Goal: Task Accomplishment & Management: Complete application form

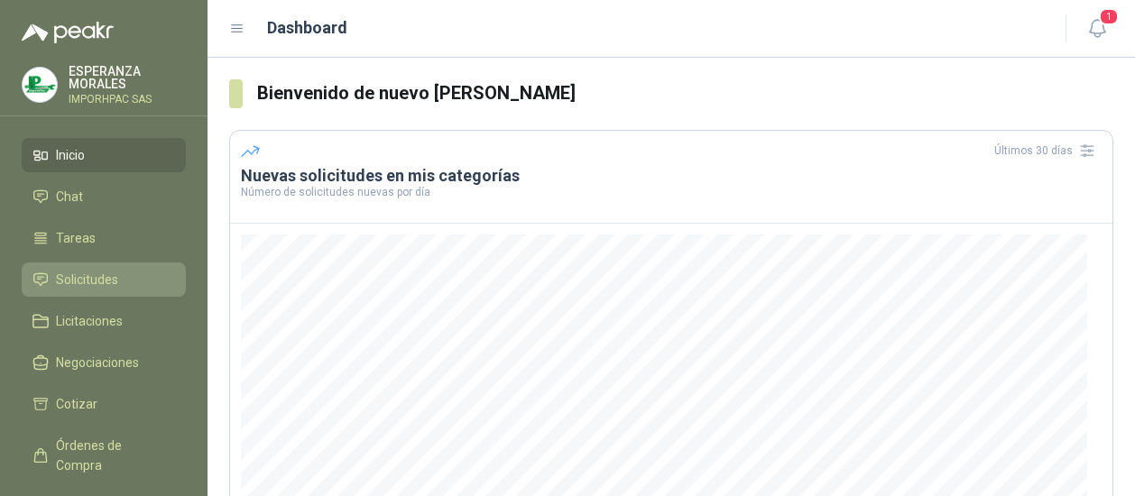
click at [90, 271] on span "Solicitudes" at bounding box center [87, 280] width 62 height 20
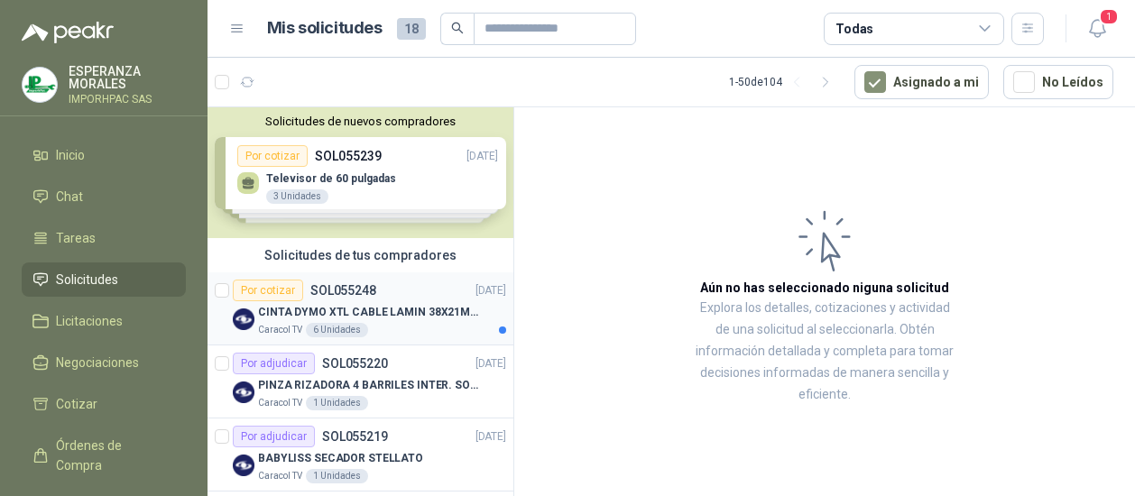
click at [268, 291] on div "Por cotizar" at bounding box center [268, 291] width 70 height 22
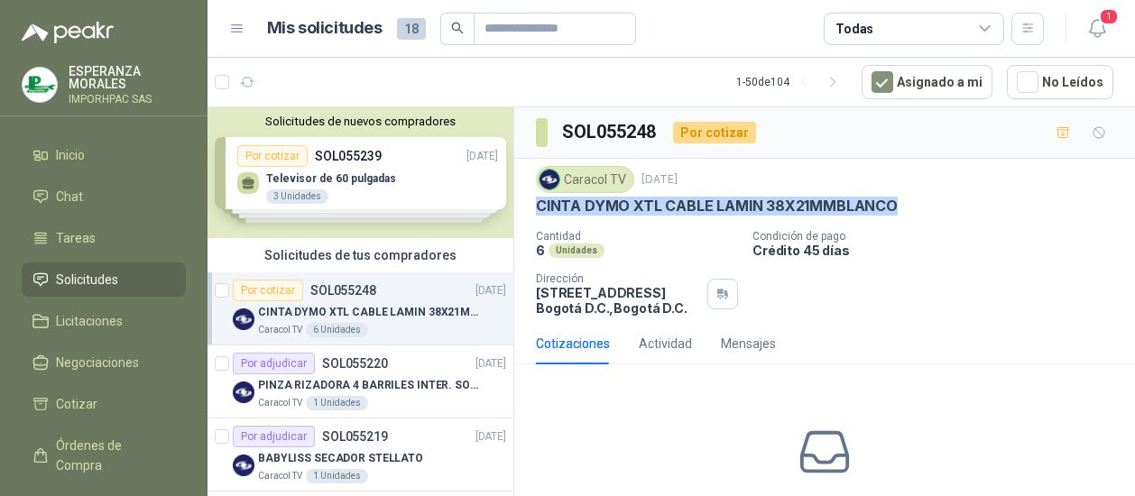
drag, startPoint x: 538, startPoint y: 203, endPoint x: 887, endPoint y: 211, distance: 349.1
click at [887, 211] on p "CINTA DYMO XTL CABLE LAMIN 38X21MMBLANCO" at bounding box center [717, 206] width 362 height 19
drag, startPoint x: 887, startPoint y: 211, endPoint x: 747, endPoint y: 205, distance: 140.8
copy p "CINTA DYMO XTL CABLE LAMIN 38X21MMBLANCO"
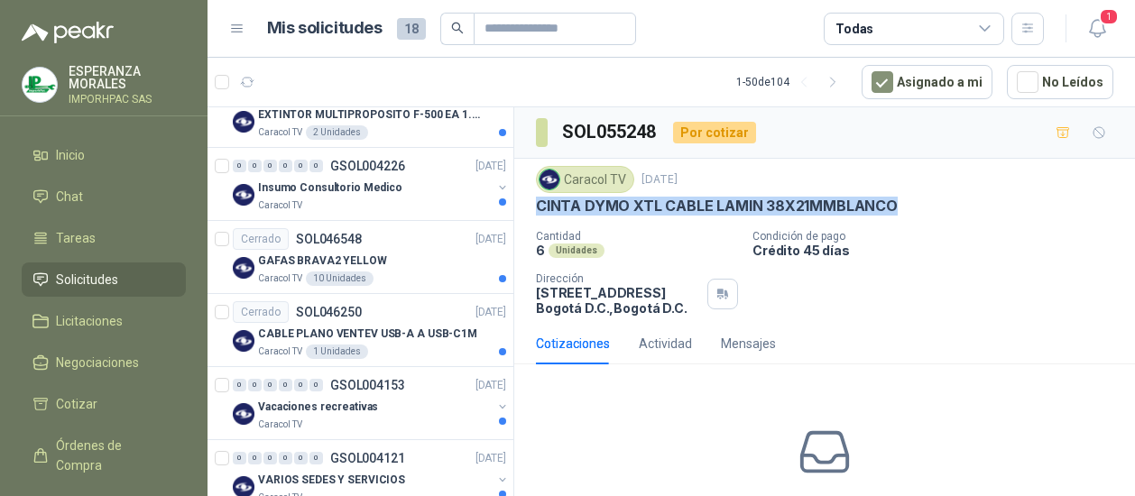
scroll to position [3432, 0]
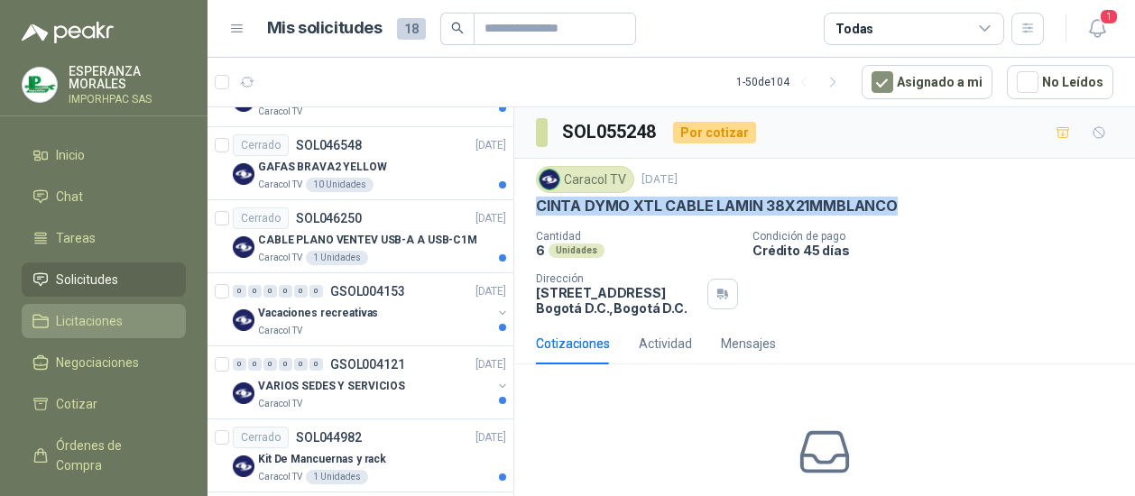
click at [72, 316] on span "Licitaciones" at bounding box center [89, 321] width 67 height 20
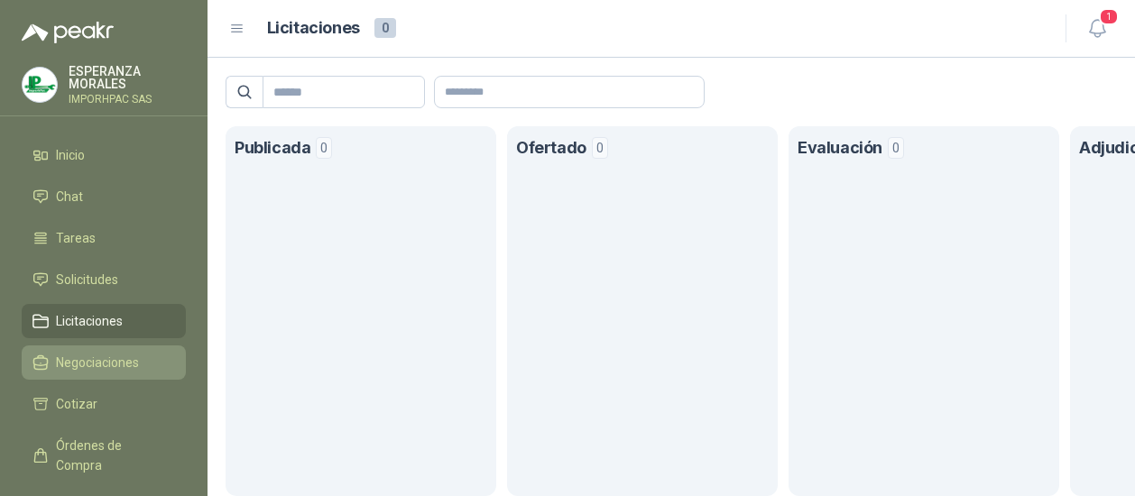
click at [71, 363] on span "Negociaciones" at bounding box center [97, 363] width 83 height 20
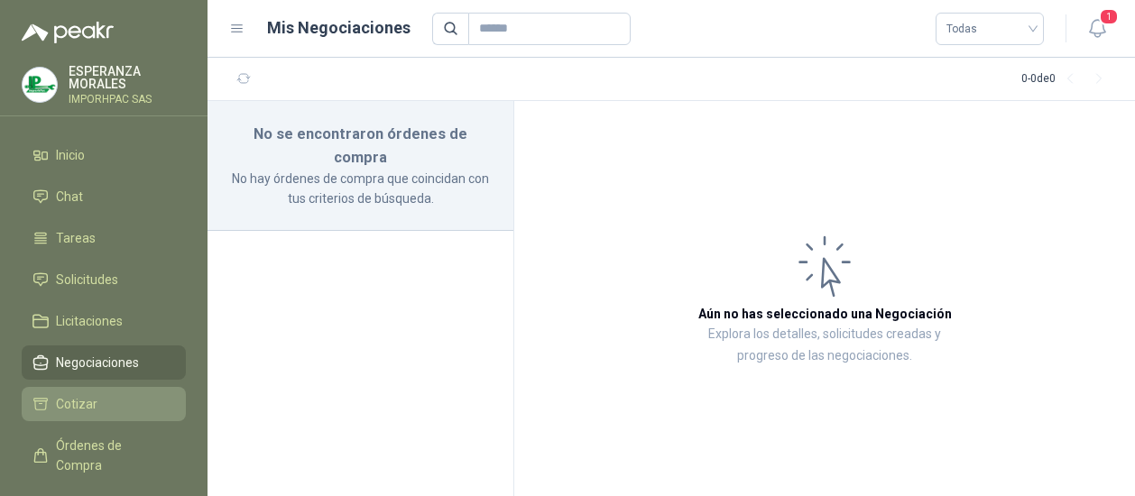
click at [77, 402] on span "Cotizar" at bounding box center [76, 404] width 41 height 20
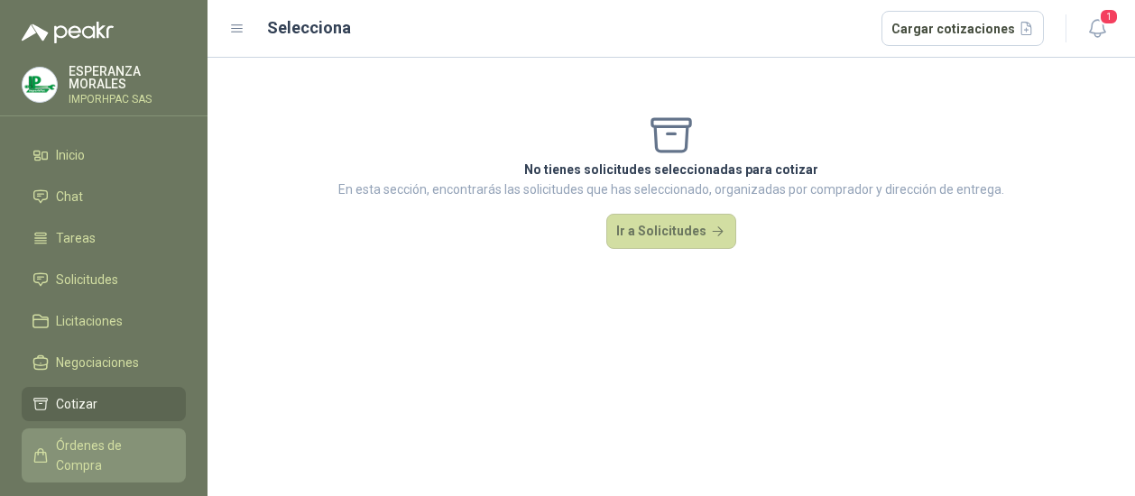
click at [106, 445] on span "Órdenes de Compra" at bounding box center [112, 456] width 113 height 40
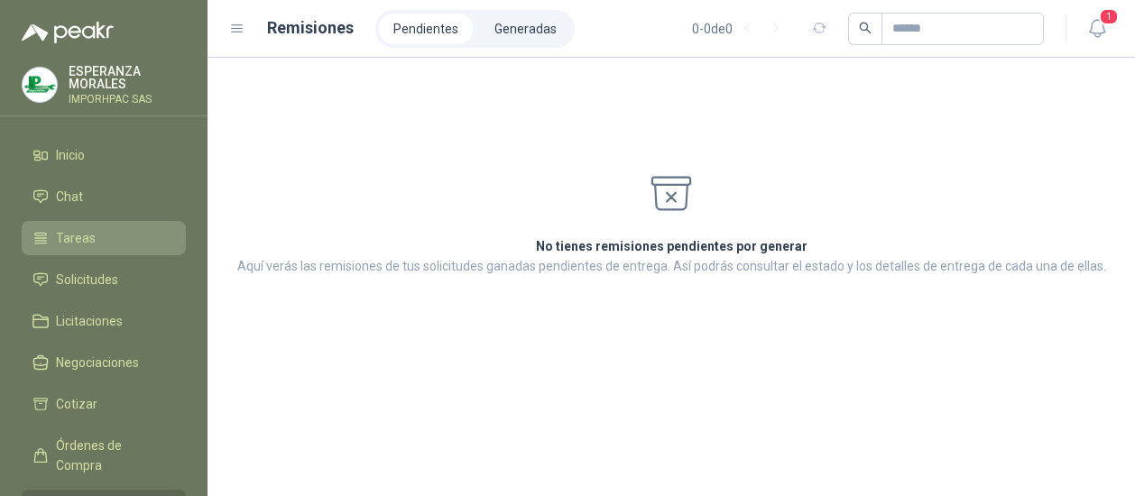
click at [84, 237] on span "Tareas" at bounding box center [76, 238] width 40 height 20
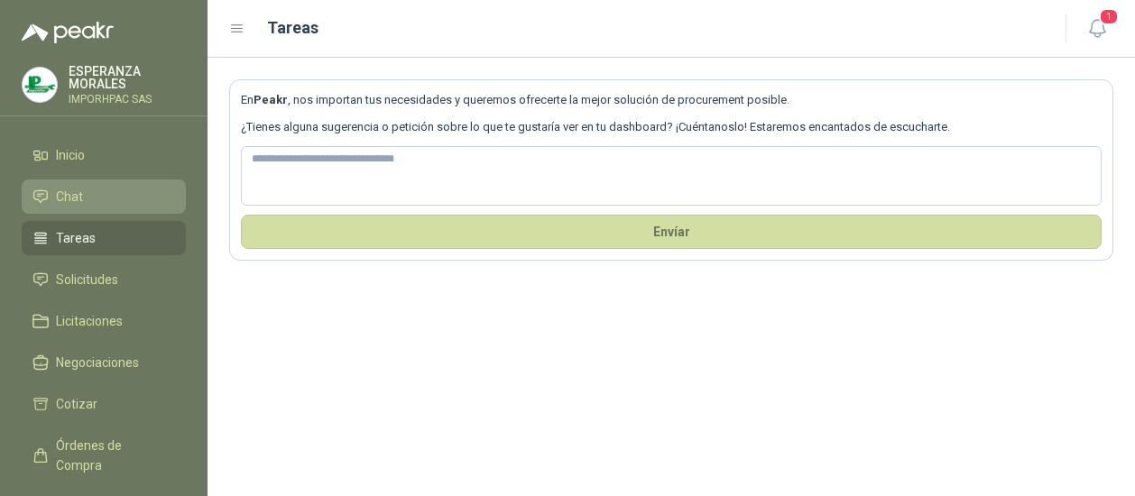
click at [78, 195] on span "Chat" at bounding box center [69, 197] width 27 height 20
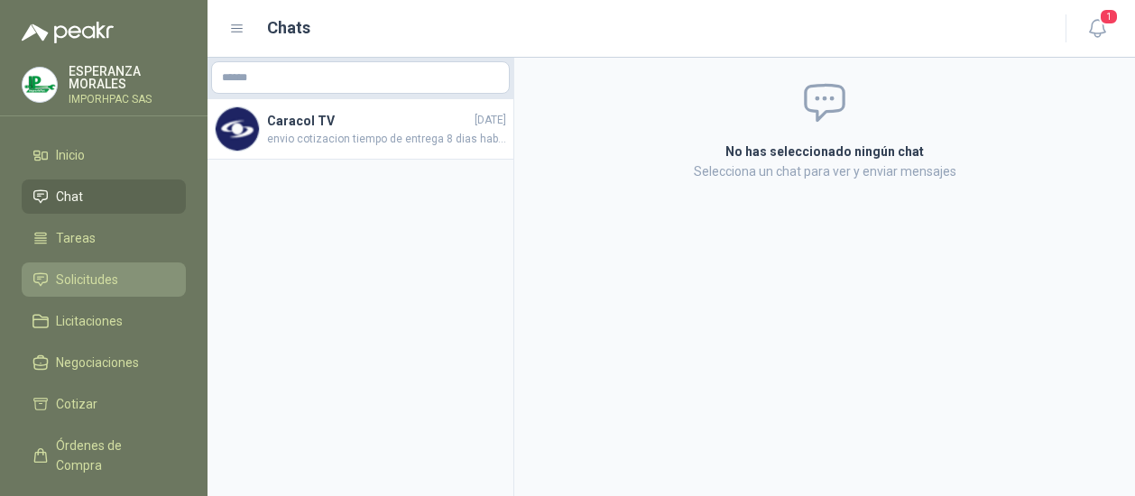
click at [75, 275] on span "Solicitudes" at bounding box center [87, 280] width 62 height 20
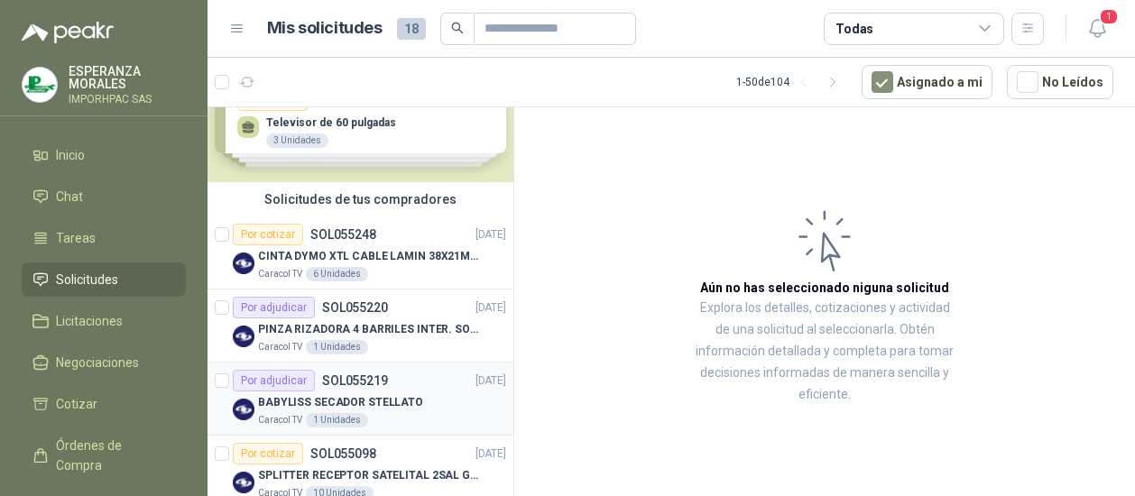
scroll to position [90, 0]
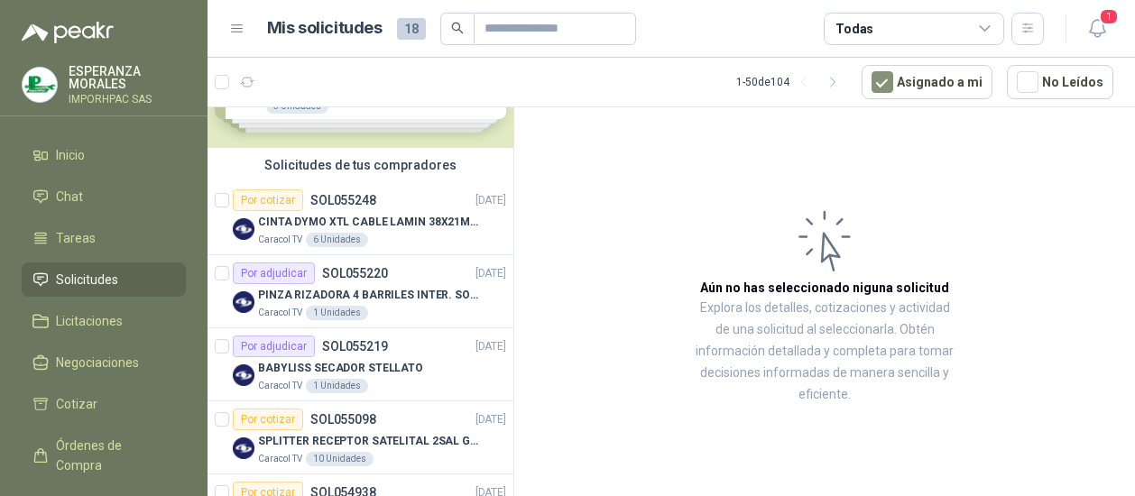
drag, startPoint x: 540, startPoint y: 197, endPoint x: 549, endPoint y: 199, distance: 9.4
click at [547, 198] on article "Aún no has seleccionado niguna solicitud Explora los detalles, cotizaciones y a…" at bounding box center [824, 304] width 620 height 395
drag, startPoint x: 254, startPoint y: 198, endPoint x: 269, endPoint y: 207, distance: 17.5
click at [254, 196] on div "Por cotizar" at bounding box center [268, 200] width 70 height 22
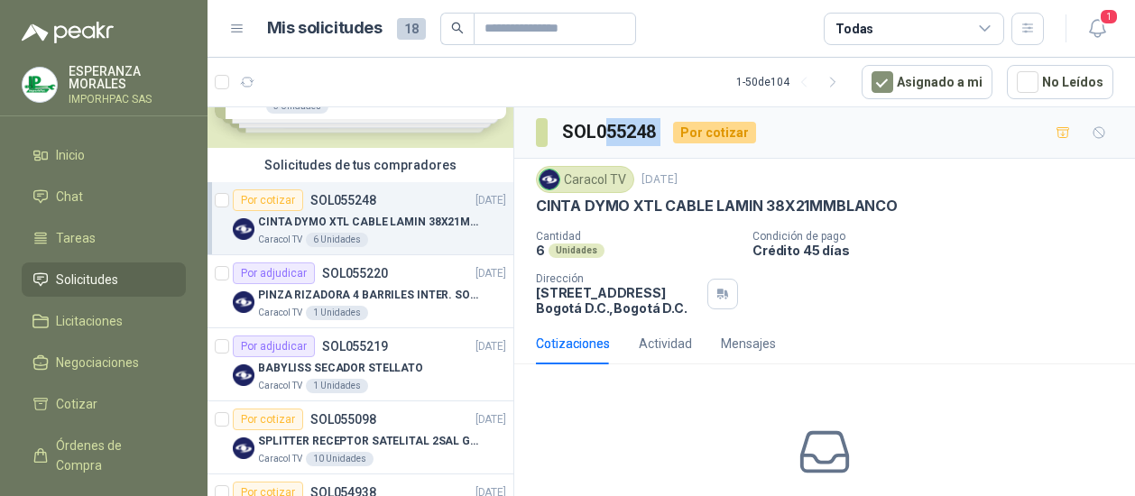
drag, startPoint x: 610, startPoint y: 131, endPoint x: 667, endPoint y: 133, distance: 57.7
click at [667, 133] on div "SOL055248 Por cotizar" at bounding box center [646, 132] width 220 height 29
drag, startPoint x: 667, startPoint y: 133, endPoint x: 635, endPoint y: 131, distance: 32.5
copy h3 "55248"
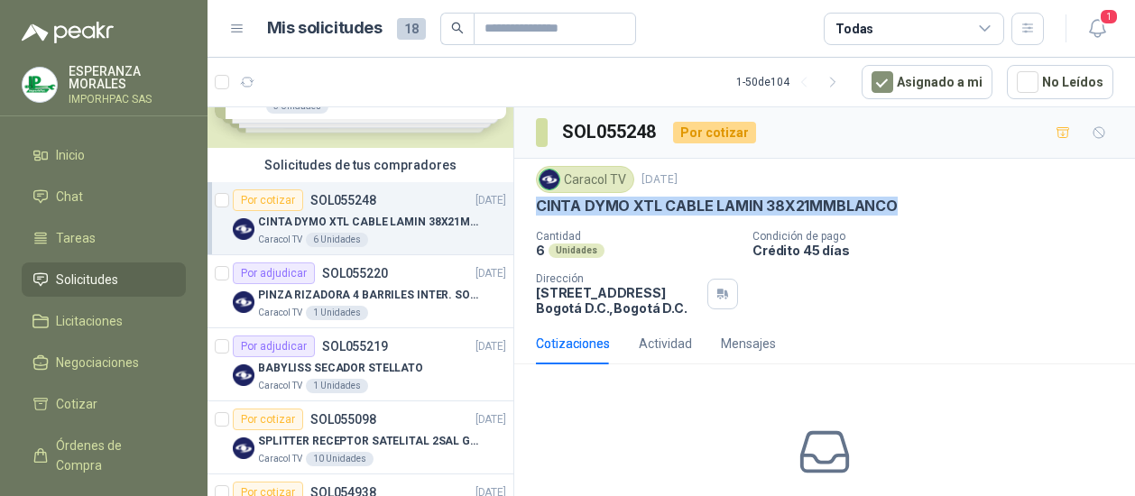
drag, startPoint x: 536, startPoint y: 203, endPoint x: 898, endPoint y: 205, distance: 362.5
click at [898, 205] on div "CINTA DYMO XTL CABLE LAMIN 38X21MMBLANCO" at bounding box center [824, 206] width 577 height 19
drag, startPoint x: 898, startPoint y: 205, endPoint x: 750, endPoint y: 198, distance: 148.0
copy p "CINTA DYMO XTL CABLE LAMIN 38X21MMBLANCO"
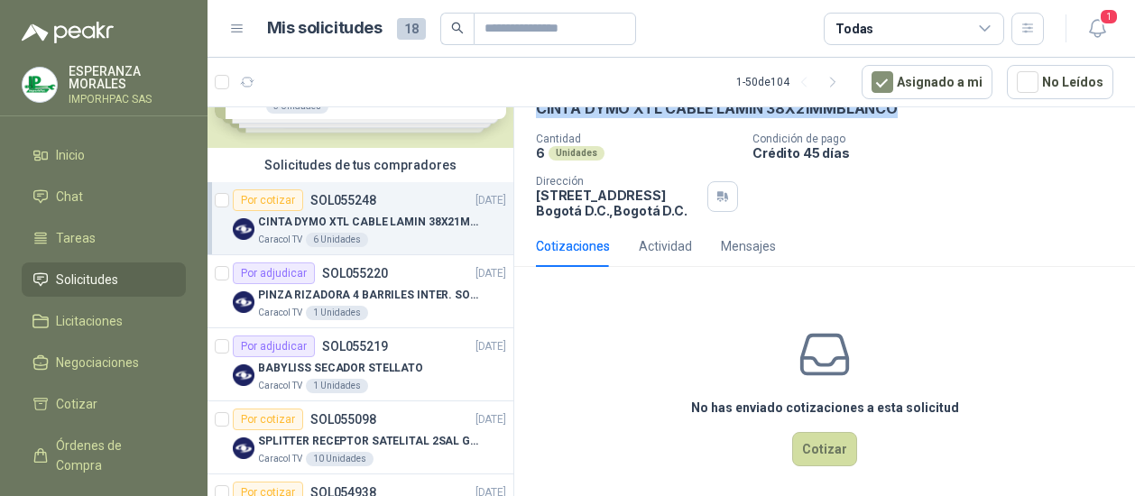
scroll to position [106, 0]
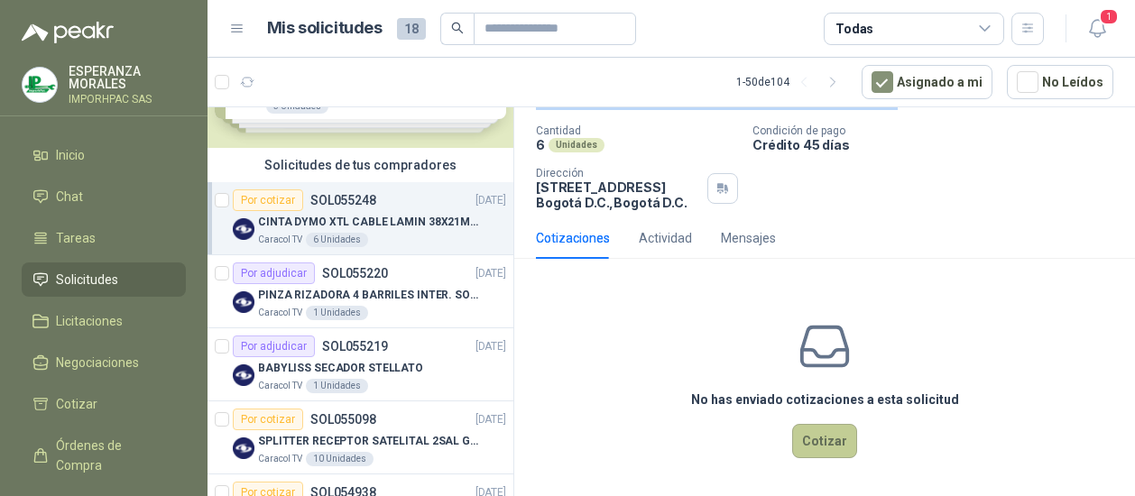
click at [810, 432] on button "Cotizar" at bounding box center [824, 441] width 65 height 34
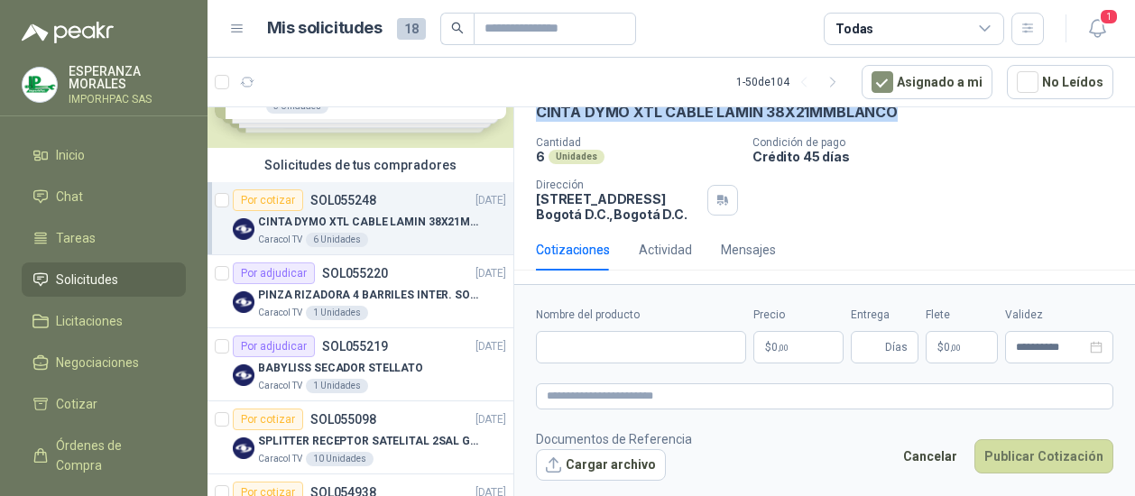
scroll to position [93, 0]
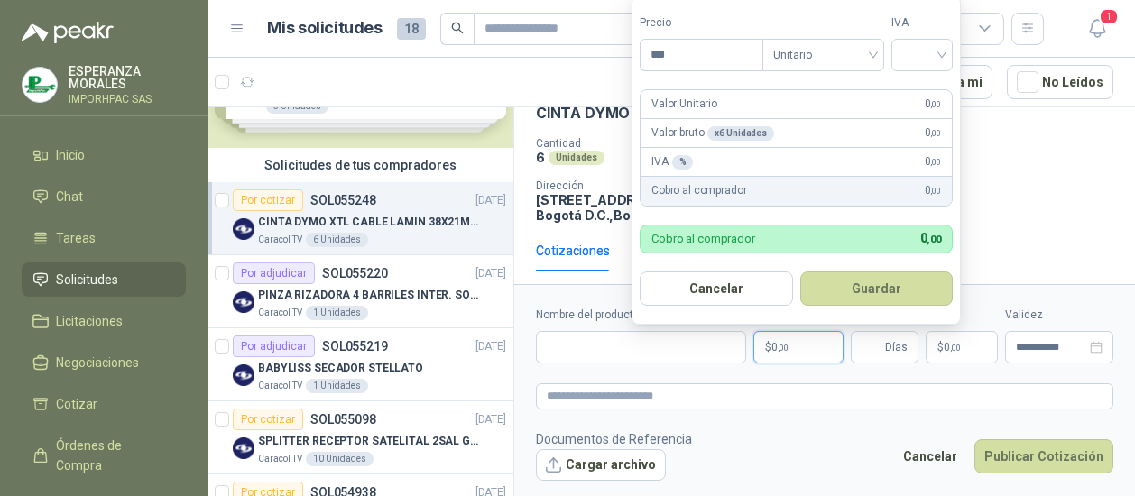
click at [825, 347] on p "$ 0 ,00" at bounding box center [798, 347] width 90 height 32
click at [947, 50] on div at bounding box center [921, 55] width 61 height 32
type input "*********"
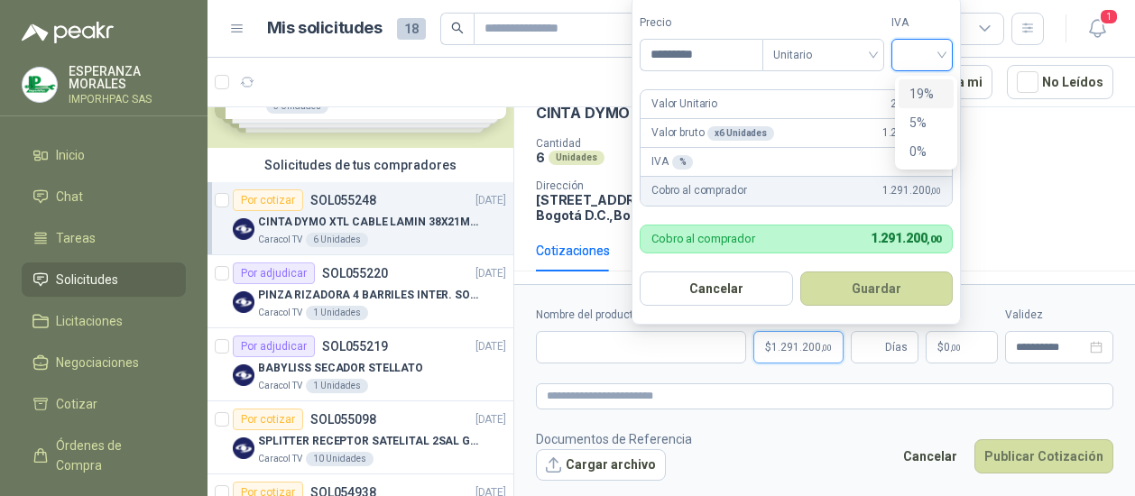
click at [921, 92] on div "19%" at bounding box center [925, 94] width 33 height 20
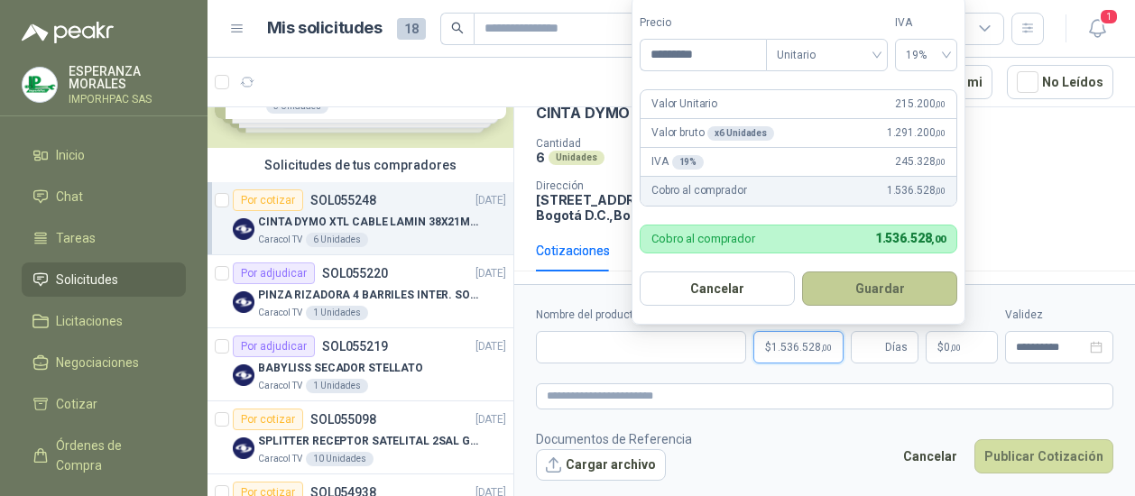
click at [882, 289] on button "Guardar" at bounding box center [879, 288] width 155 height 34
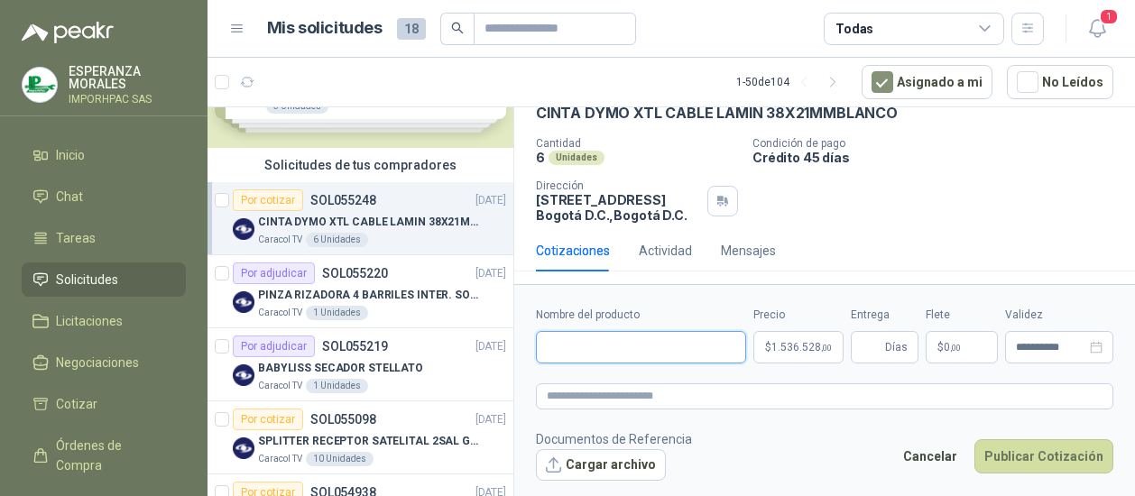
click at [553, 336] on input "Nombre del producto" at bounding box center [641, 347] width 210 height 32
type input "*****"
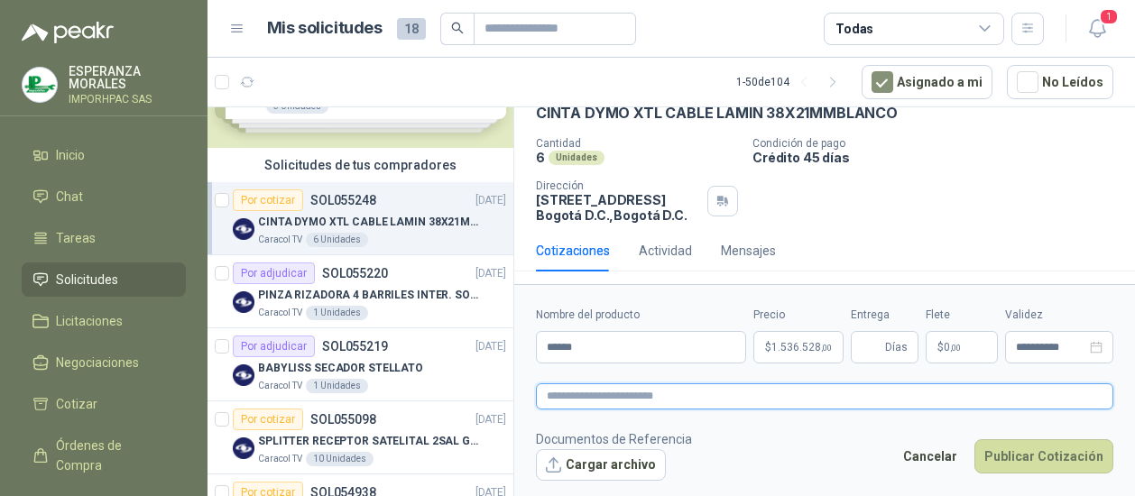
click at [552, 393] on textarea at bounding box center [824, 395] width 577 height 25
type textarea "*"
type textarea "**"
type textarea "***"
type textarea "****"
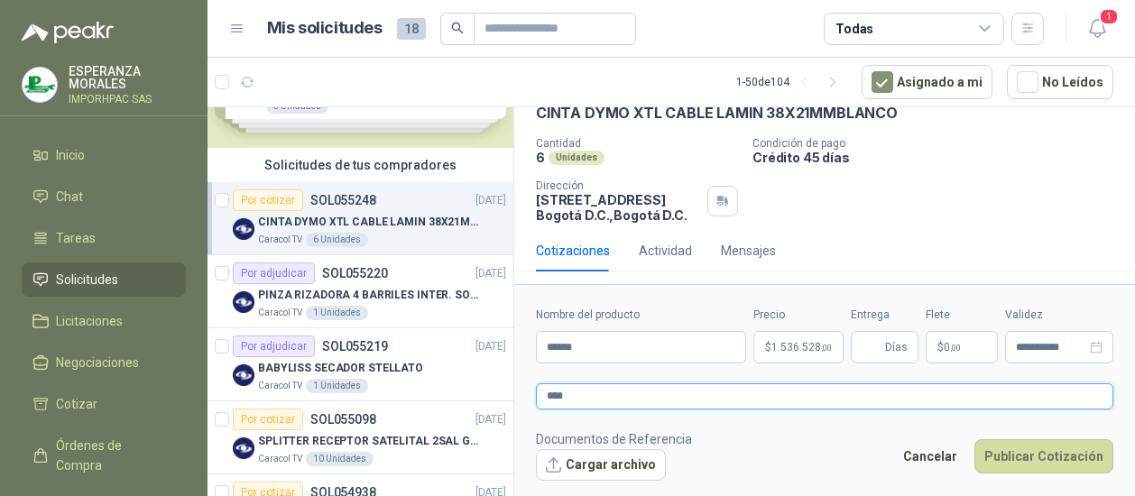
type textarea "*****"
type textarea "*******"
type textarea "********"
type textarea "*********"
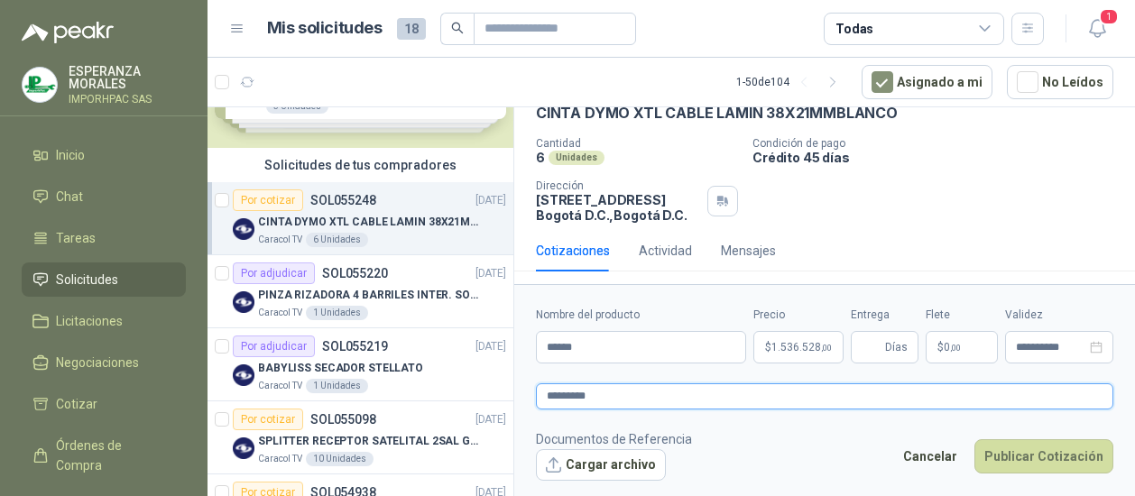
type textarea "**********"
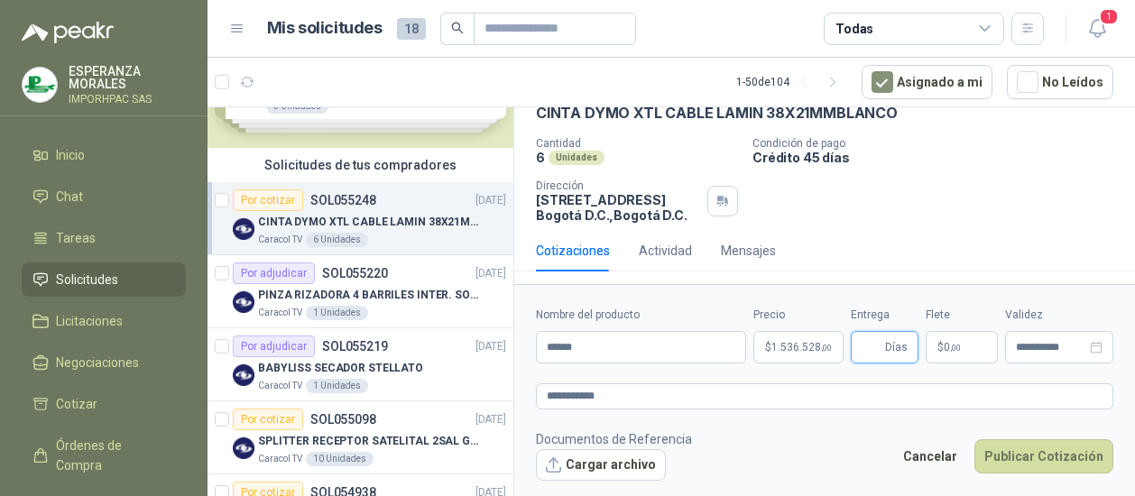
click at [877, 349] on input "Entrega" at bounding box center [871, 347] width 20 height 31
type input "*"
click at [555, 465] on button "Cargar archivo" at bounding box center [601, 465] width 130 height 32
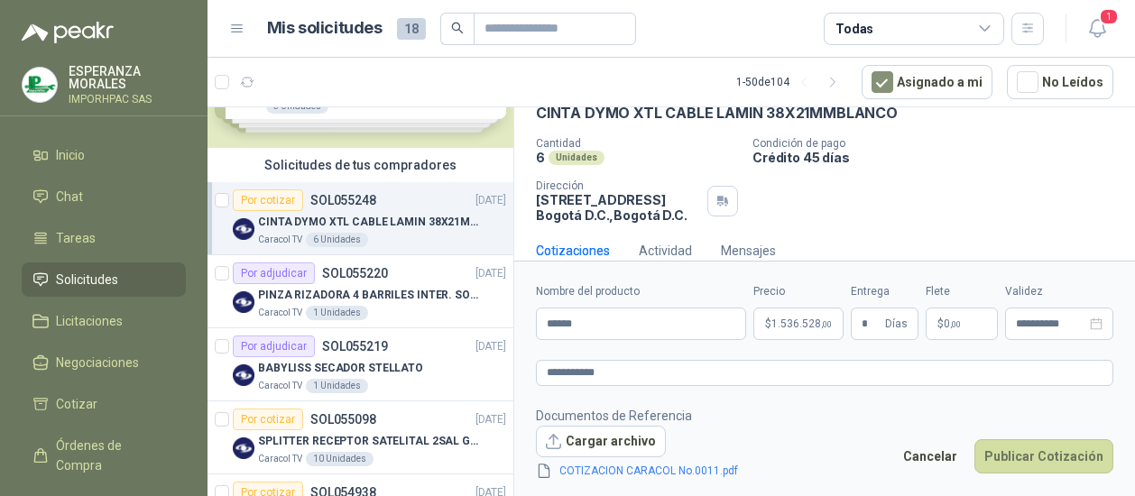
scroll to position [106, 0]
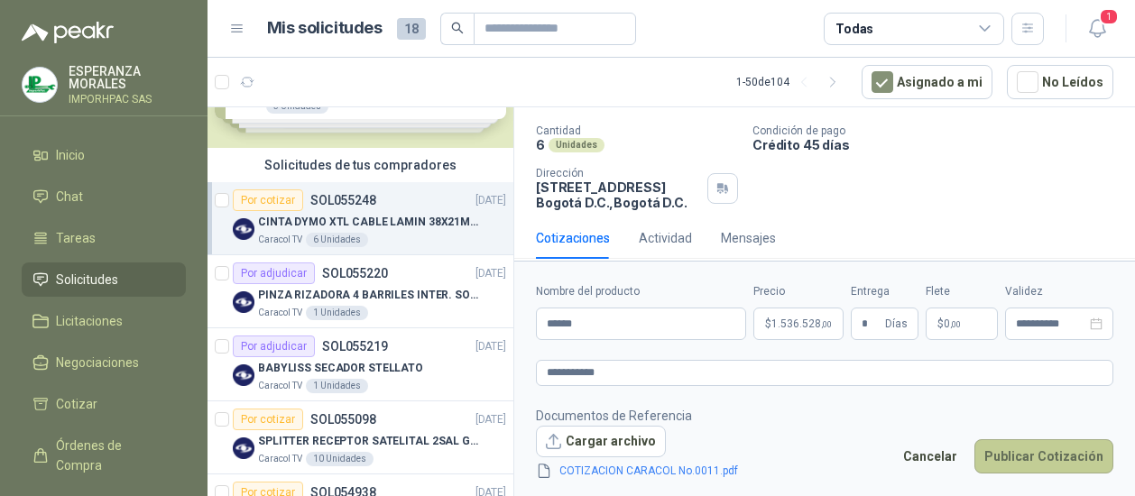
click at [1019, 455] on button "Publicar Cotización" at bounding box center [1043, 456] width 139 height 34
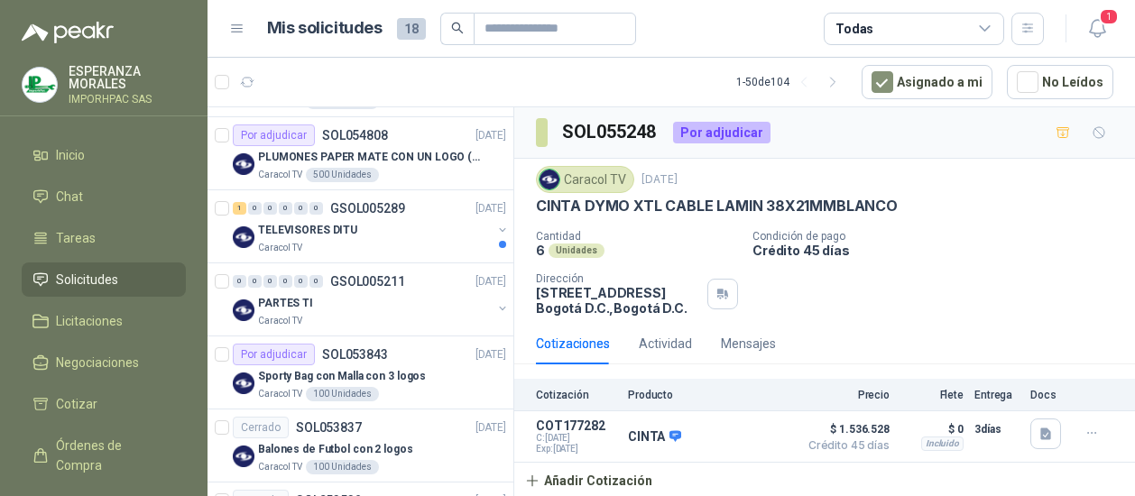
scroll to position [541, 0]
